Goal: Information Seeking & Learning: Learn about a topic

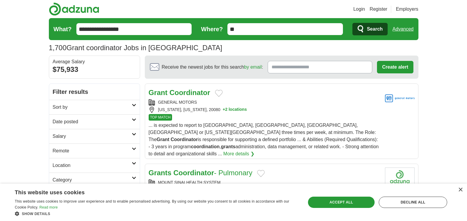
drag, startPoint x: 242, startPoint y: 29, endPoint x: 208, endPoint y: 32, distance: 34.8
click at [208, 32] on form "**********" at bounding box center [234, 29] width 370 height 22
type input "******"
click at [353, 23] on button "Search" at bounding box center [370, 29] width 35 height 12
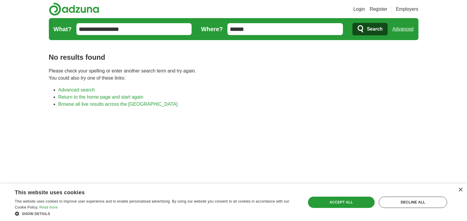
drag, startPoint x: 247, startPoint y: 28, endPoint x: 205, endPoint y: 27, distance: 42.4
click at [205, 27] on form "**********" at bounding box center [234, 29] width 370 height 22
type input "*****"
click at [353, 23] on button "Search" at bounding box center [370, 29] width 35 height 12
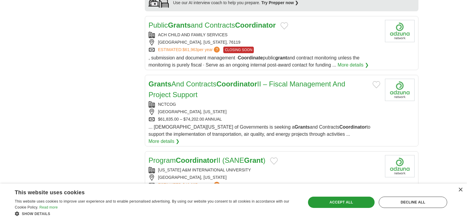
scroll to position [532, 0]
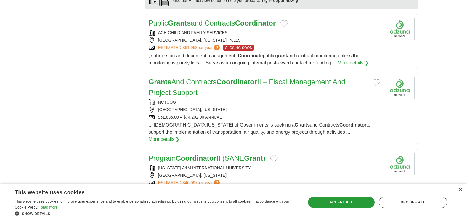
click at [197, 19] on link "Public Grants and Contracts Coordinator" at bounding box center [212, 23] width 127 height 8
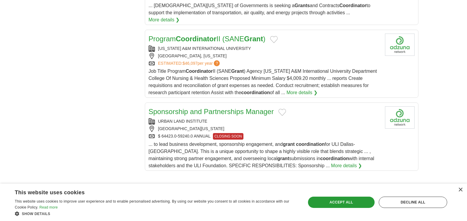
scroll to position [640, 0]
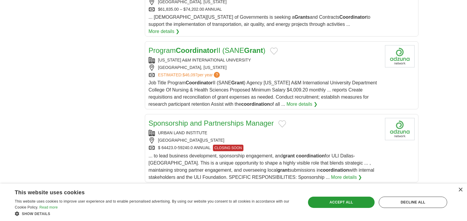
click at [254, 119] on link "Sponsorship and Partnerships Manager" at bounding box center [211, 123] width 125 height 8
click at [230, 119] on link "Sponsorship and Partnerships Manager" at bounding box center [211, 123] width 125 height 8
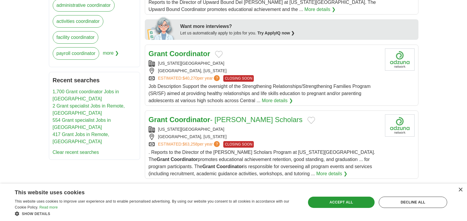
scroll to position [263, 0]
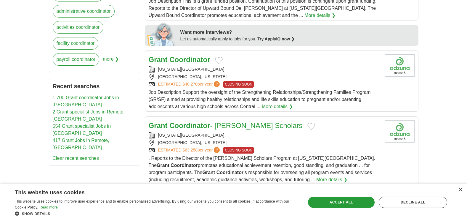
click at [243, 121] on link "Grant Coordinator - McNair Scholars" at bounding box center [226, 125] width 154 height 8
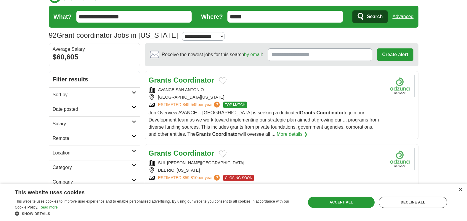
scroll to position [0, 0]
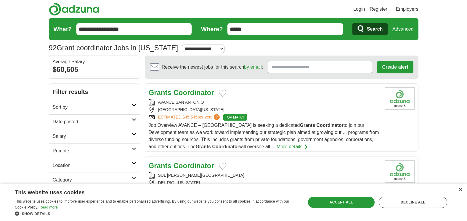
click at [229, 29] on input "*****" at bounding box center [286, 29] width 116 height 12
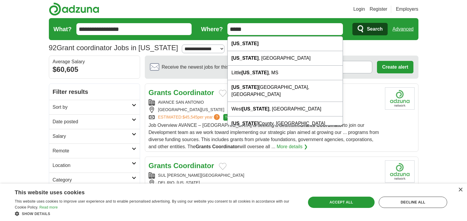
click at [229, 29] on input "*****" at bounding box center [286, 29] width 116 height 12
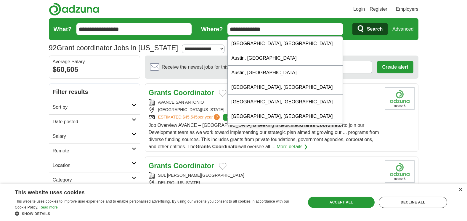
type input "**********"
click at [353, 23] on button "Search" at bounding box center [370, 29] width 35 height 12
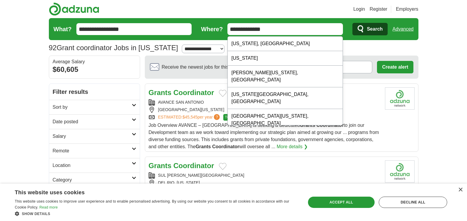
click at [369, 31] on span "Search" at bounding box center [375, 29] width 16 height 12
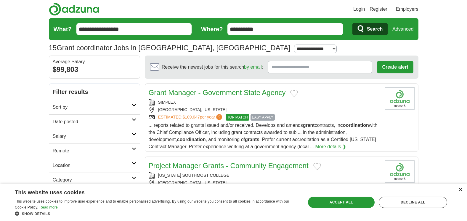
click at [460, 191] on div "×" at bounding box center [461, 189] width 4 height 4
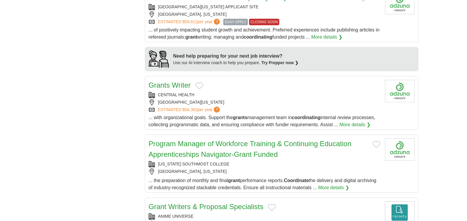
scroll to position [467, 0]
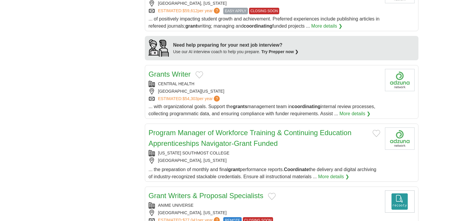
click at [267, 147] on link "Program Manager of Workforce Training & Continuing Education Apprenticeships Na…" at bounding box center [250, 137] width 203 height 19
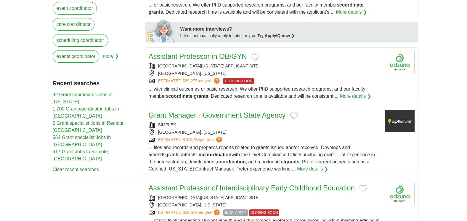
scroll to position [260, 0]
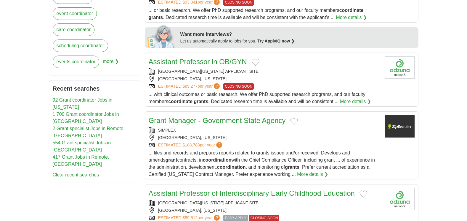
click at [236, 119] on link "Grant Manager - Government State Agency" at bounding box center [217, 120] width 137 height 8
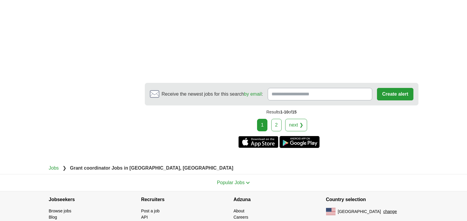
scroll to position [987, 0]
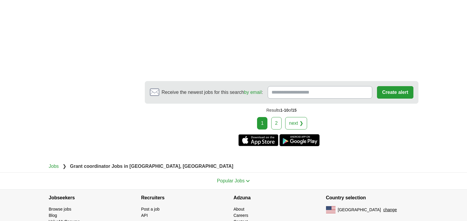
click at [280, 129] on link "2" at bounding box center [277, 123] width 10 height 12
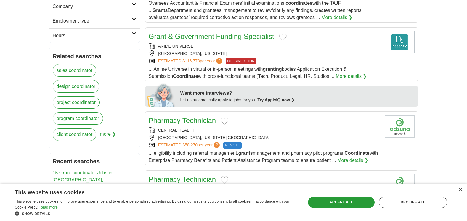
scroll to position [193, 0]
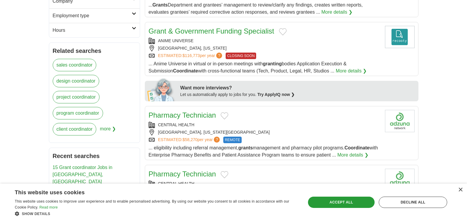
click at [247, 30] on link "Grant & Government Funding Specialist" at bounding box center [212, 31] width 126 height 8
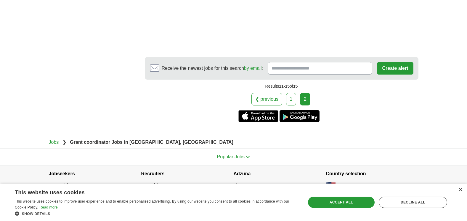
scroll to position [722, 0]
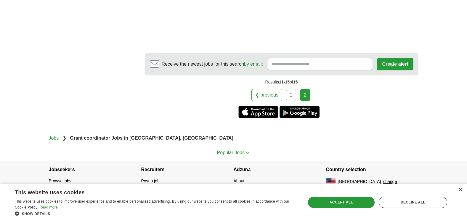
click at [291, 95] on link "1" at bounding box center [291, 95] width 10 height 12
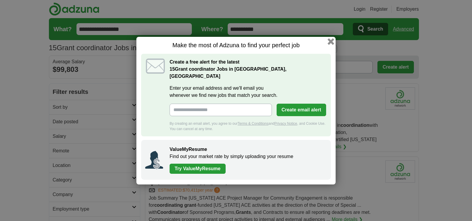
click at [330, 44] on button "button" at bounding box center [331, 41] width 7 height 7
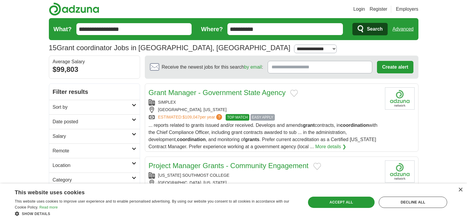
drag, startPoint x: 246, startPoint y: 29, endPoint x: 210, endPoint y: 29, distance: 35.6
click at [210, 29] on form "**********" at bounding box center [234, 29] width 370 height 22
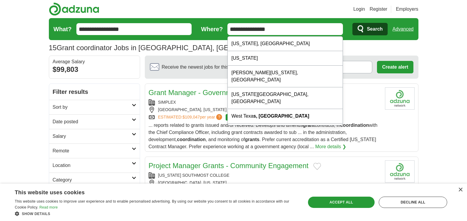
type input "**********"
click at [353, 23] on button "Search" at bounding box center [370, 29] width 35 height 12
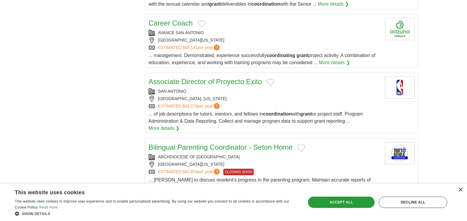
scroll to position [611, 0]
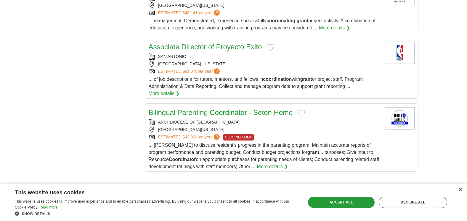
click at [234, 43] on link "Associate Director of Proyecto Exito" at bounding box center [206, 47] width 114 height 8
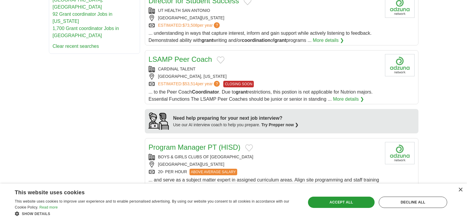
scroll to position [0, 0]
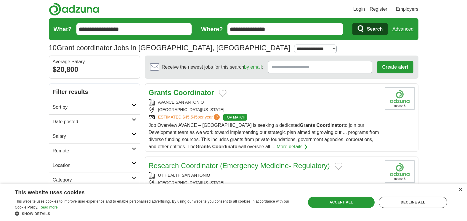
drag, startPoint x: 260, startPoint y: 28, endPoint x: 213, endPoint y: 30, distance: 46.9
click at [213, 30] on form "**********" at bounding box center [234, 29] width 370 height 22
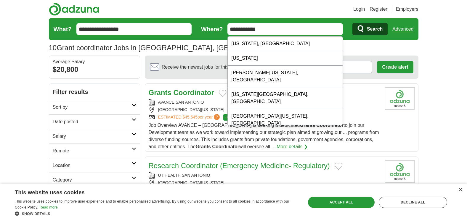
type input "**********"
click at [353, 23] on button "Search" at bounding box center [370, 29] width 35 height 12
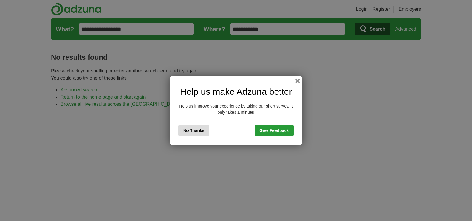
click at [198, 131] on button "No Thanks" at bounding box center [193, 130] width 31 height 11
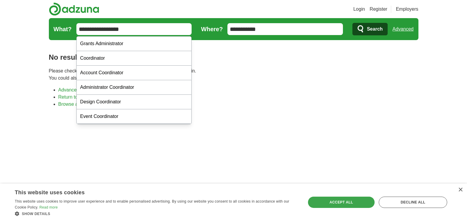
drag, startPoint x: 127, startPoint y: 30, endPoint x: 57, endPoint y: 31, distance: 70.9
click at [57, 31] on form "**********" at bounding box center [234, 29] width 370 height 22
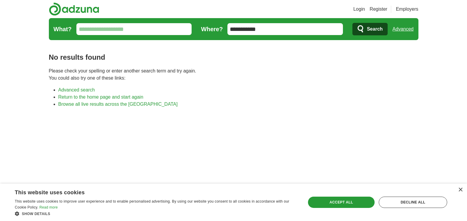
click at [368, 25] on span "Search" at bounding box center [375, 29] width 16 height 12
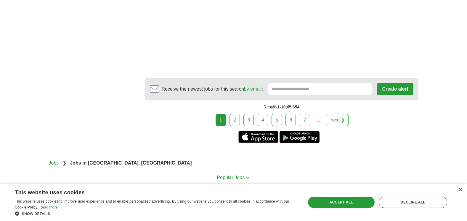
scroll to position [1119, 0]
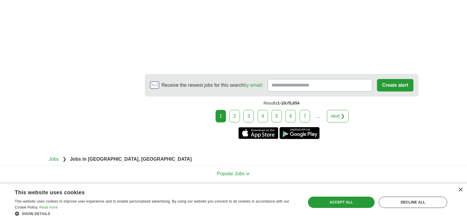
click at [237, 116] on link "2" at bounding box center [235, 116] width 10 height 12
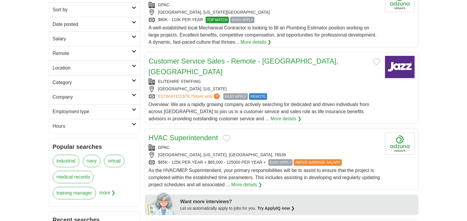
scroll to position [98, 0]
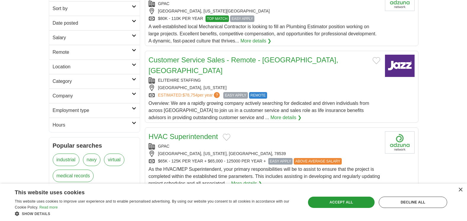
click at [269, 59] on link "Customer Service Sales - Remote - McAllen, TX" at bounding box center [244, 65] width 190 height 19
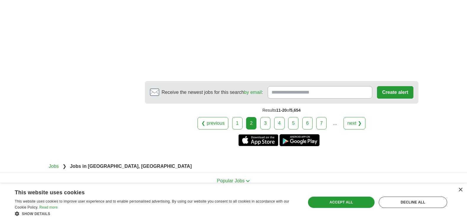
scroll to position [1090, 0]
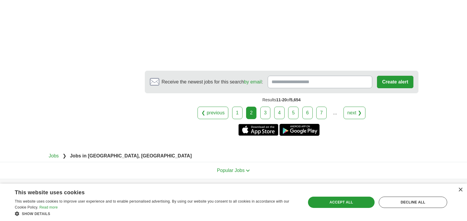
click at [269, 106] on link "3" at bounding box center [266, 112] width 10 height 12
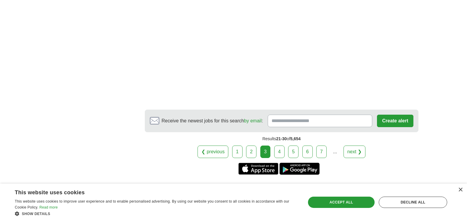
scroll to position [1152, 0]
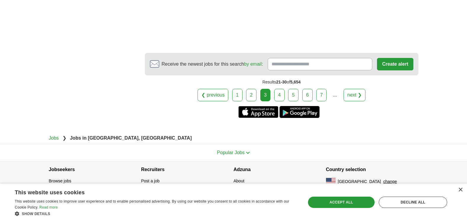
click at [281, 97] on link "4" at bounding box center [279, 95] width 10 height 12
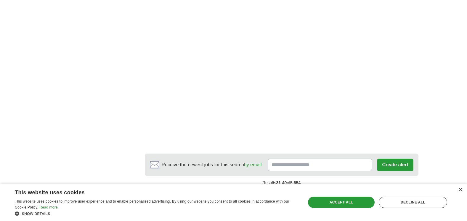
scroll to position [1169, 0]
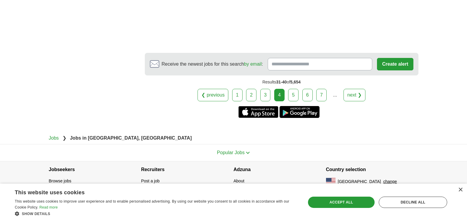
click at [293, 94] on link "5" at bounding box center [293, 95] width 10 height 12
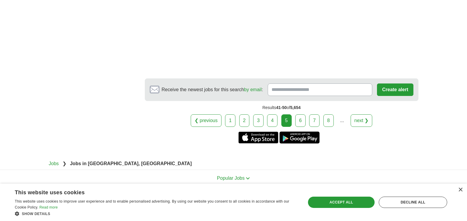
scroll to position [1071, 0]
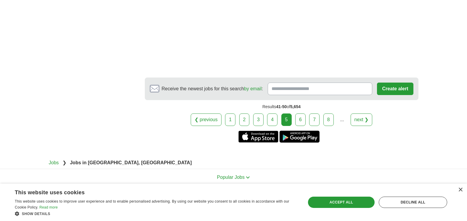
click at [301, 113] on link "6" at bounding box center [301, 119] width 10 height 12
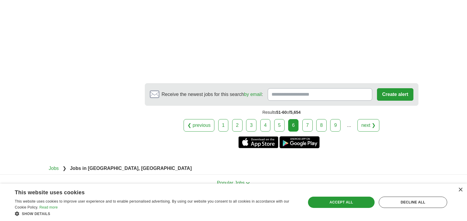
scroll to position [935, 0]
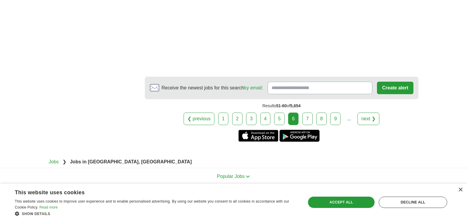
click at [309, 112] on link "7" at bounding box center [308, 118] width 10 height 12
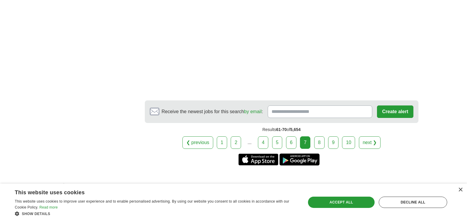
scroll to position [1105, 0]
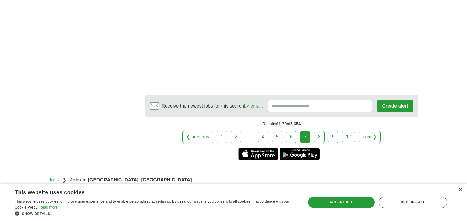
click at [319, 137] on link "8" at bounding box center [320, 136] width 10 height 12
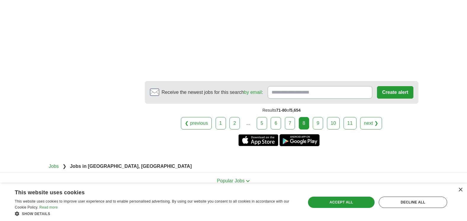
scroll to position [1028, 0]
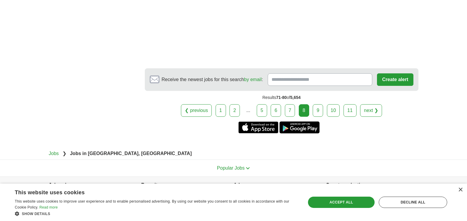
click at [315, 111] on link "9" at bounding box center [318, 110] width 10 height 12
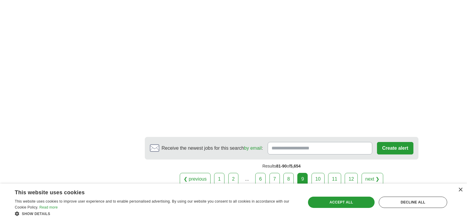
scroll to position [1015, 0]
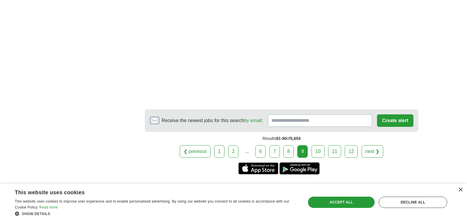
click at [319, 145] on link "10" at bounding box center [318, 151] width 13 height 12
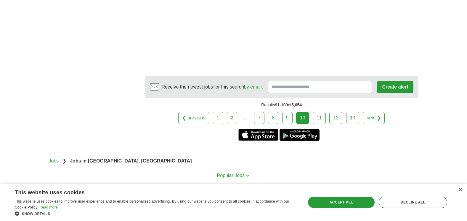
scroll to position [1015, 0]
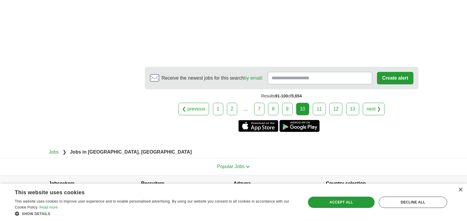
drag, startPoint x: 319, startPoint y: 111, endPoint x: 321, endPoint y: 107, distance: 4.1
click at [321, 107] on link "11" at bounding box center [319, 109] width 13 height 12
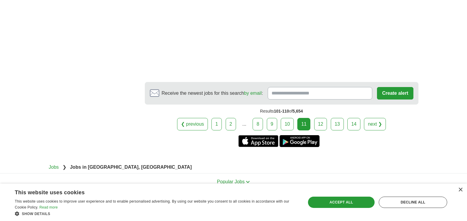
scroll to position [1106, 0]
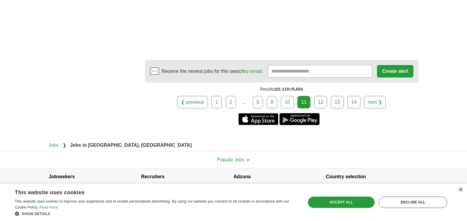
click at [323, 96] on link "12" at bounding box center [321, 102] width 13 height 12
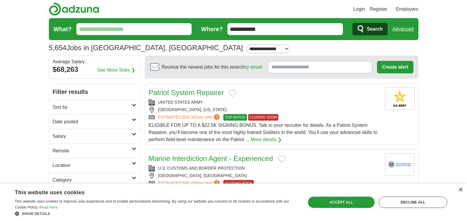
click at [130, 29] on input "What?" at bounding box center [134, 29] width 116 height 12
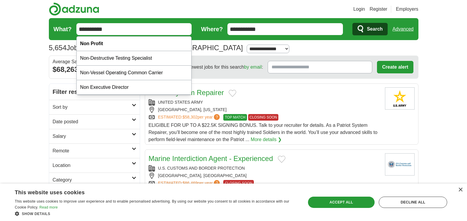
type input "**********"
click at [353, 23] on button "Search" at bounding box center [370, 29] width 35 height 12
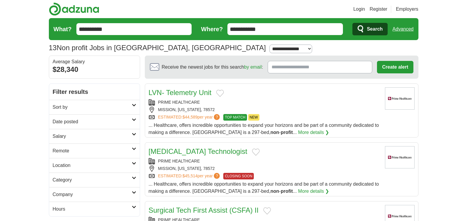
click at [377, 31] on span "Search" at bounding box center [375, 29] width 16 height 12
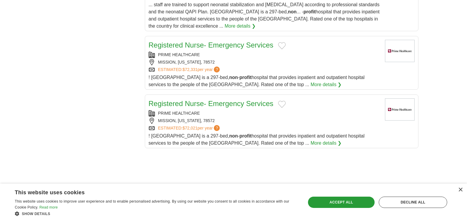
scroll to position [960, 0]
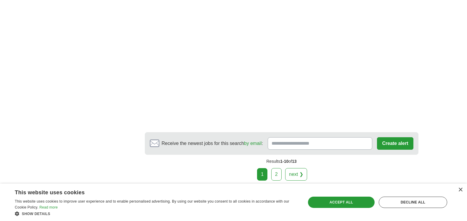
click at [279, 178] on link "2" at bounding box center [277, 174] width 10 height 12
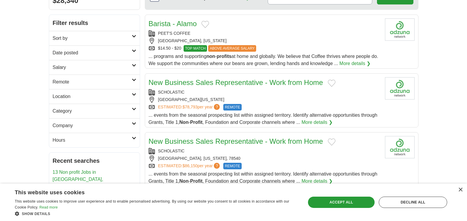
scroll to position [70, 0]
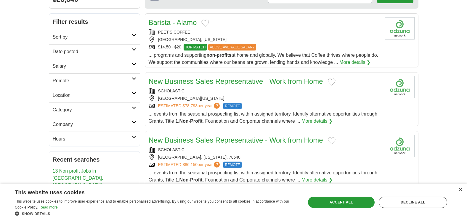
click at [253, 139] on link "New Business Sales Representative - Work from Home" at bounding box center [236, 140] width 175 height 8
